Goal: Use online tool/utility: Utilize a website feature to perform a specific function

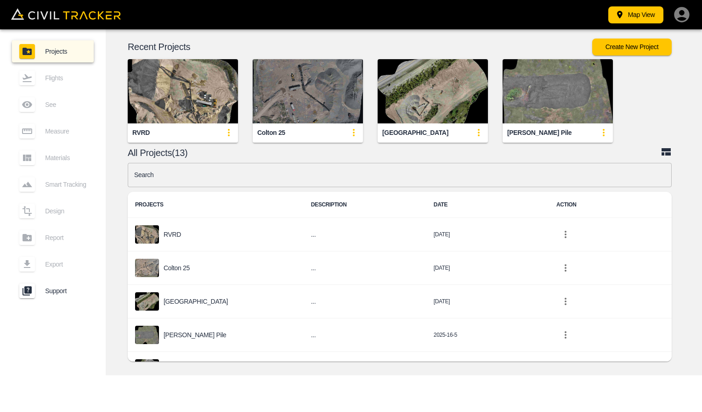
click at [294, 102] on img "button" at bounding box center [308, 91] width 110 height 64
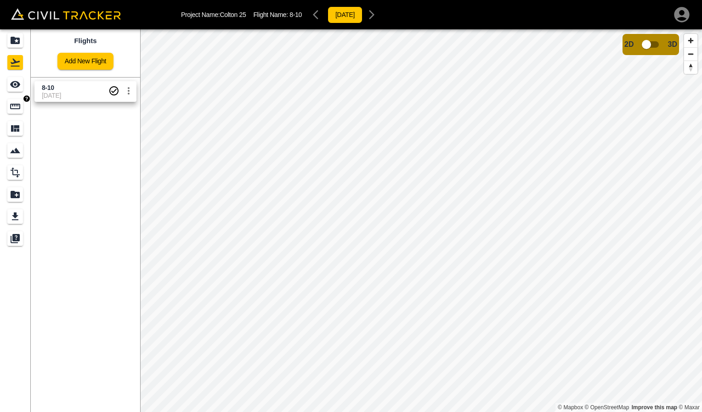
click at [13, 107] on icon "Measure" at bounding box center [15, 106] width 11 height 11
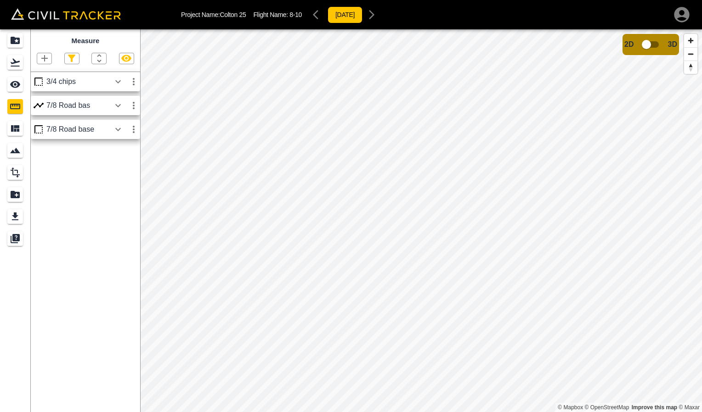
click at [73, 84] on div "3/4 chips" at bounding box center [78, 82] width 64 height 8
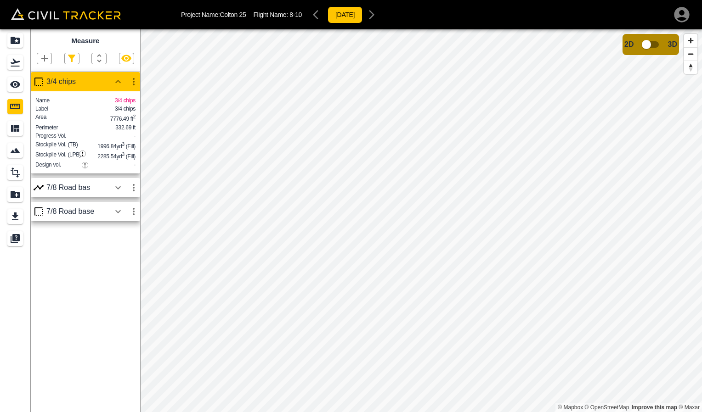
click at [75, 192] on div "7/8 Road bas" at bounding box center [78, 188] width 64 height 8
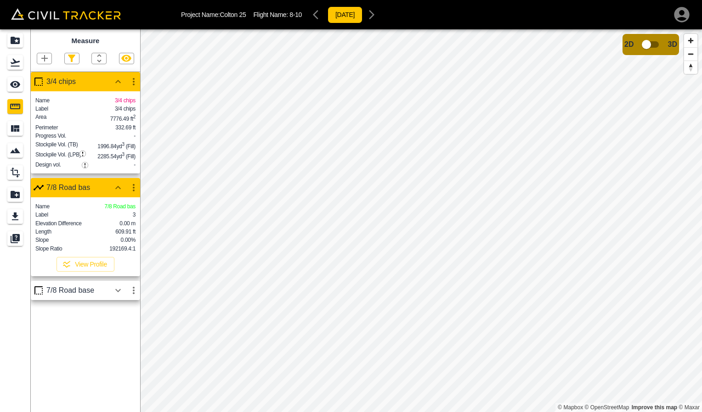
click at [87, 295] on div "7/8 Road base" at bounding box center [78, 291] width 64 height 8
